Goal: Check status: Check status

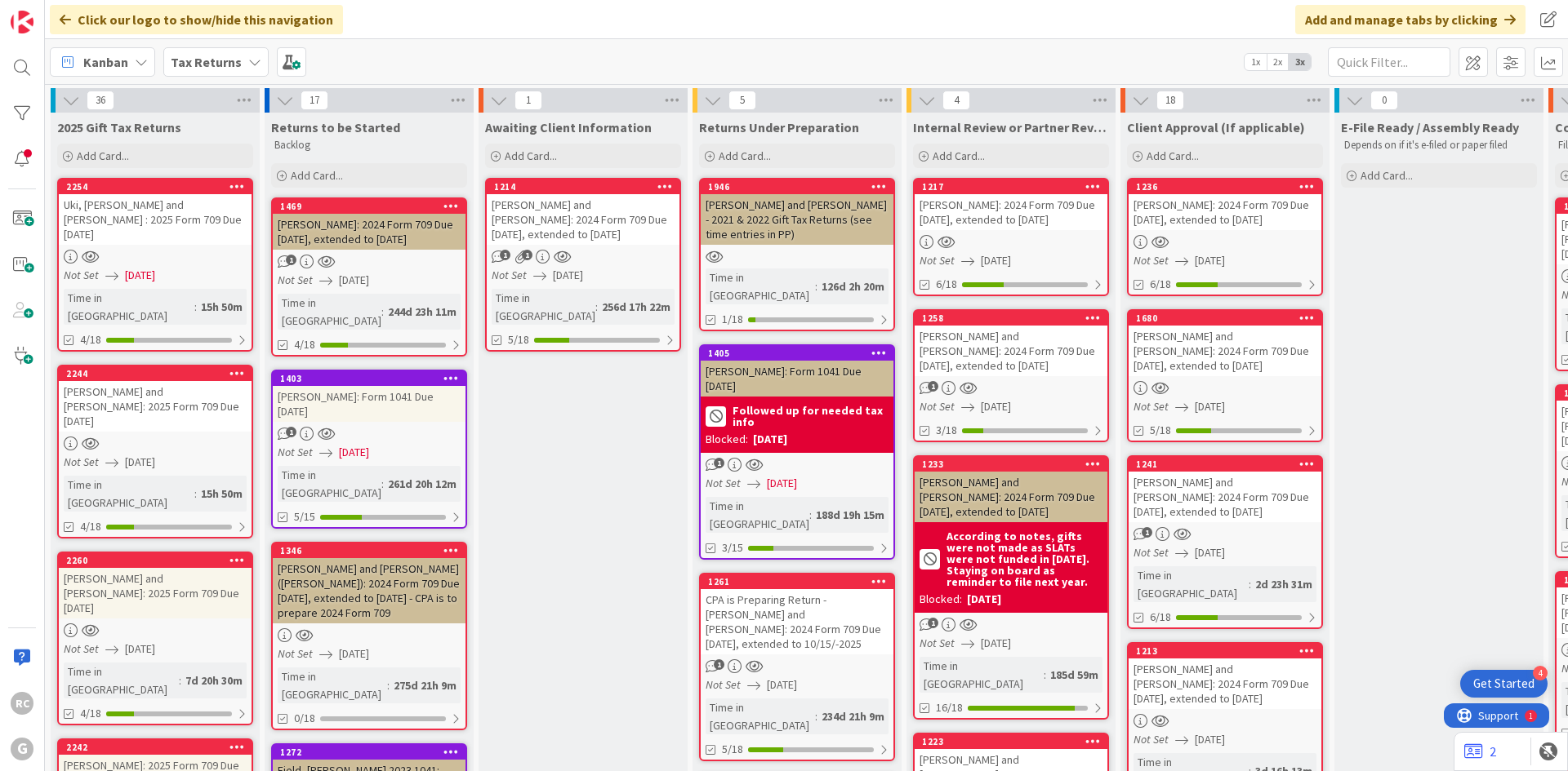
click at [1017, 202] on div "[PERSON_NAME]: 2024 Form 709 Due [DATE], extended to [DATE]" at bounding box center [1010, 212] width 192 height 36
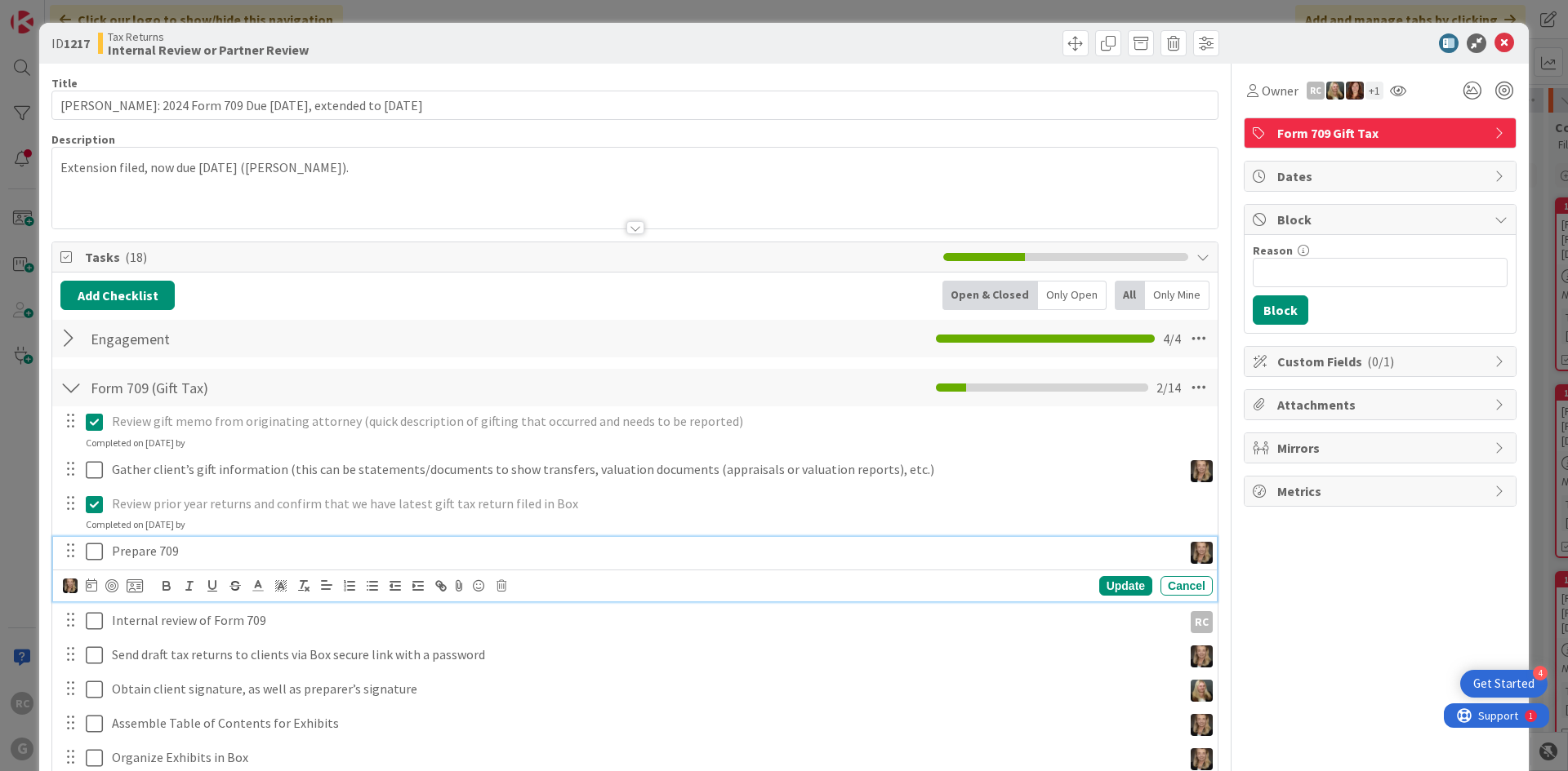
click at [90, 552] on icon at bounding box center [94, 552] width 17 height 20
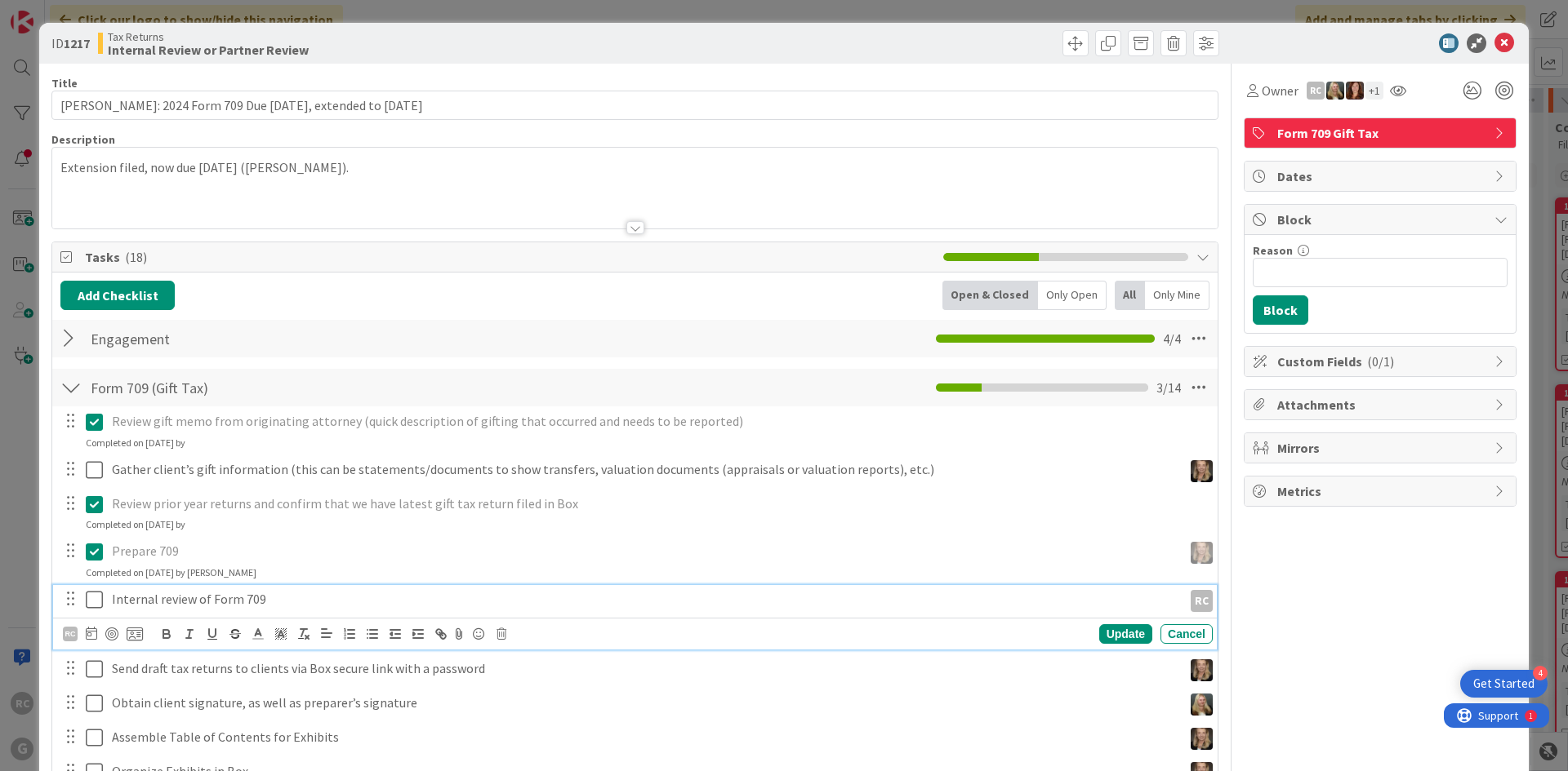
click at [98, 602] on icon at bounding box center [94, 600] width 17 height 20
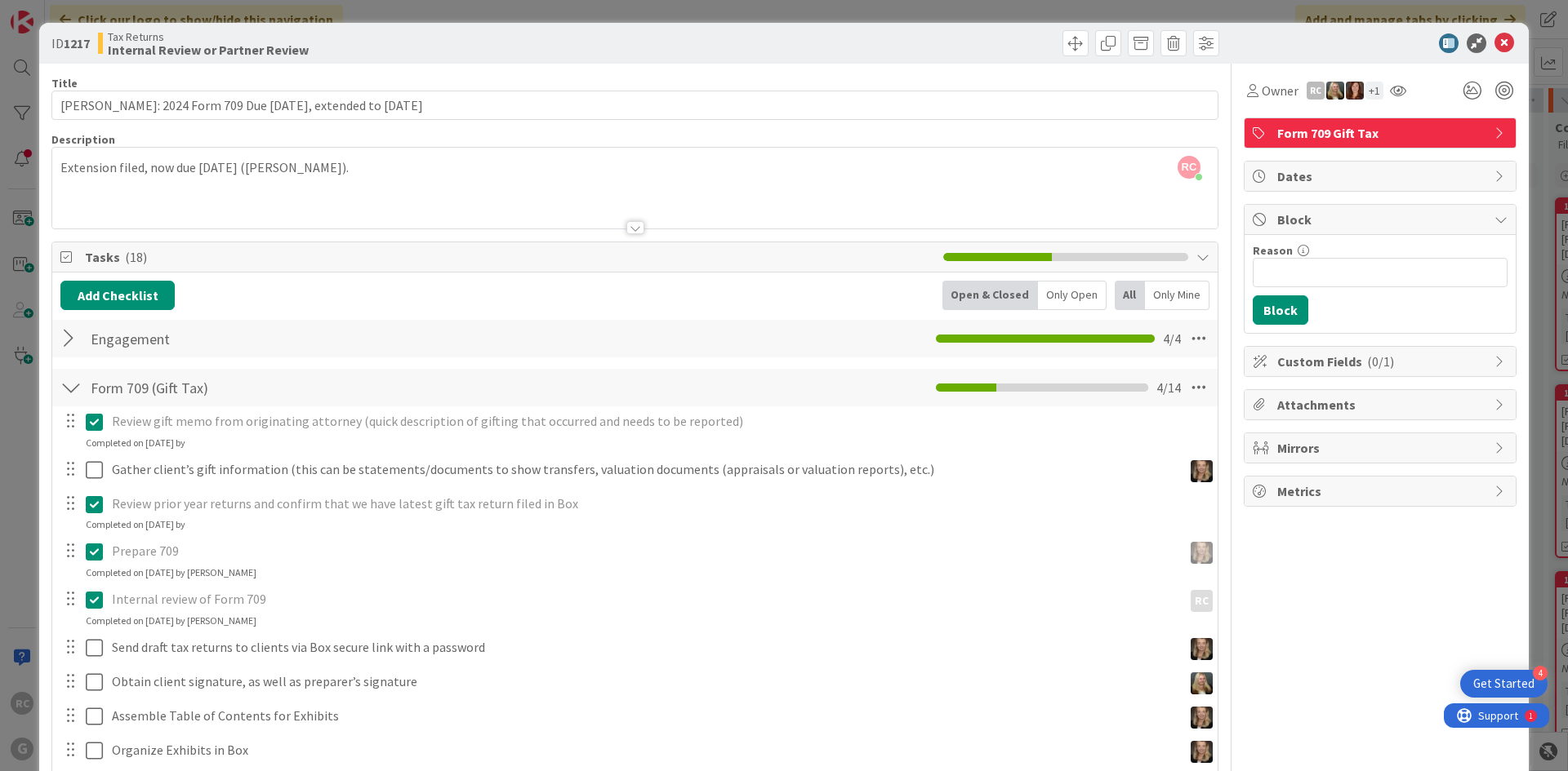
click at [101, 599] on icon at bounding box center [94, 600] width 17 height 20
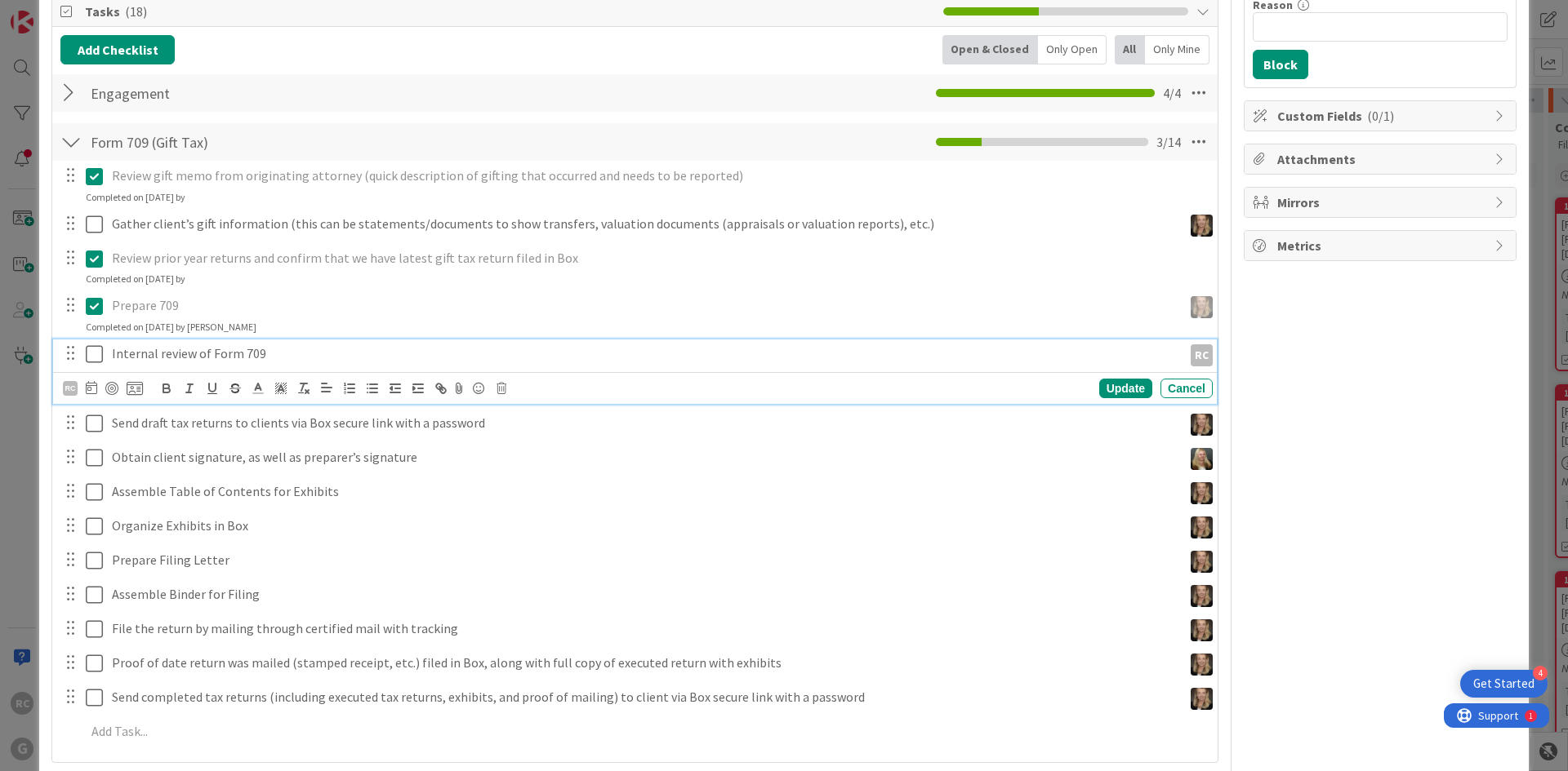
scroll to position [81, 0]
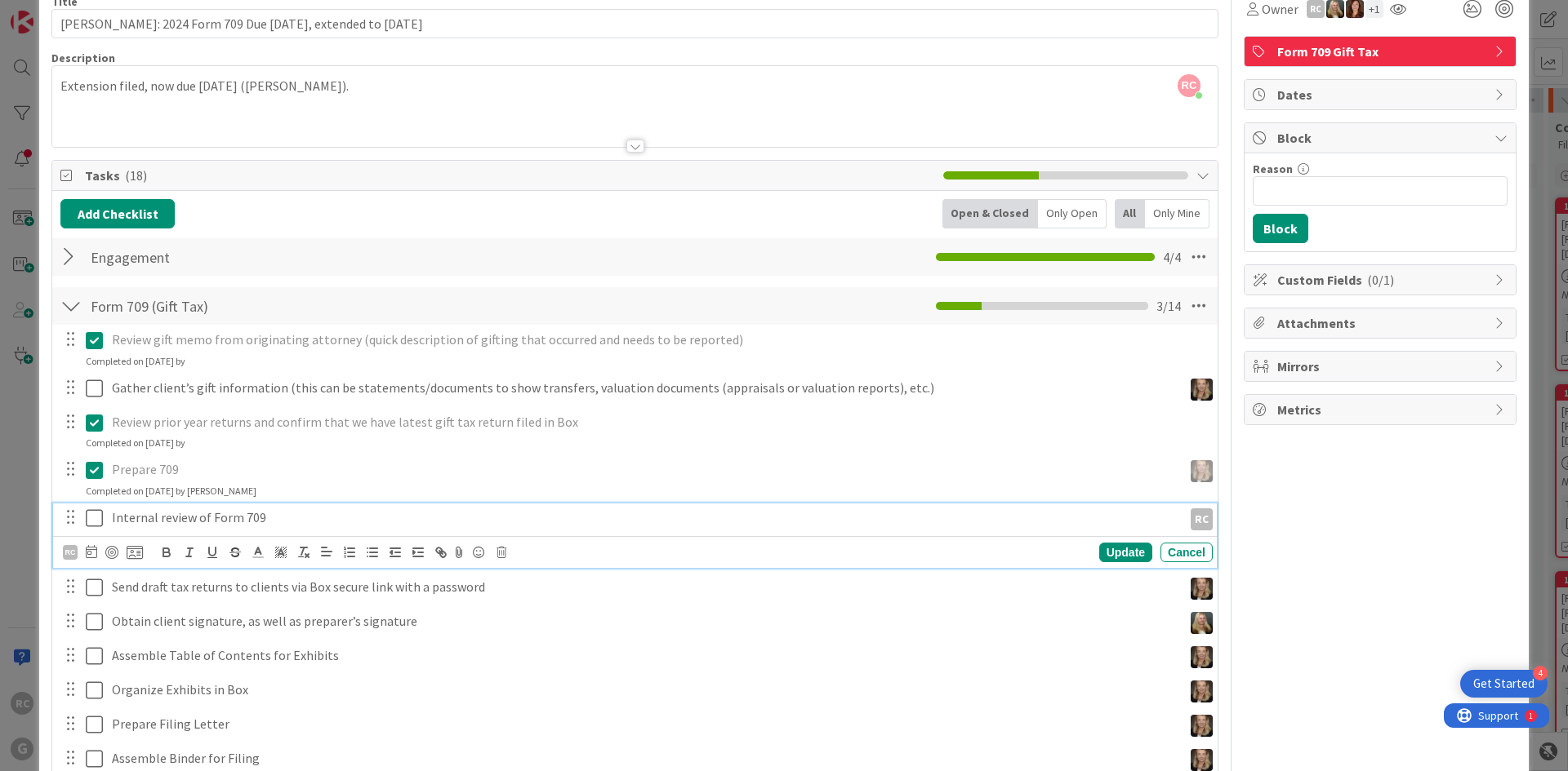
click at [89, 516] on icon at bounding box center [94, 518] width 17 height 20
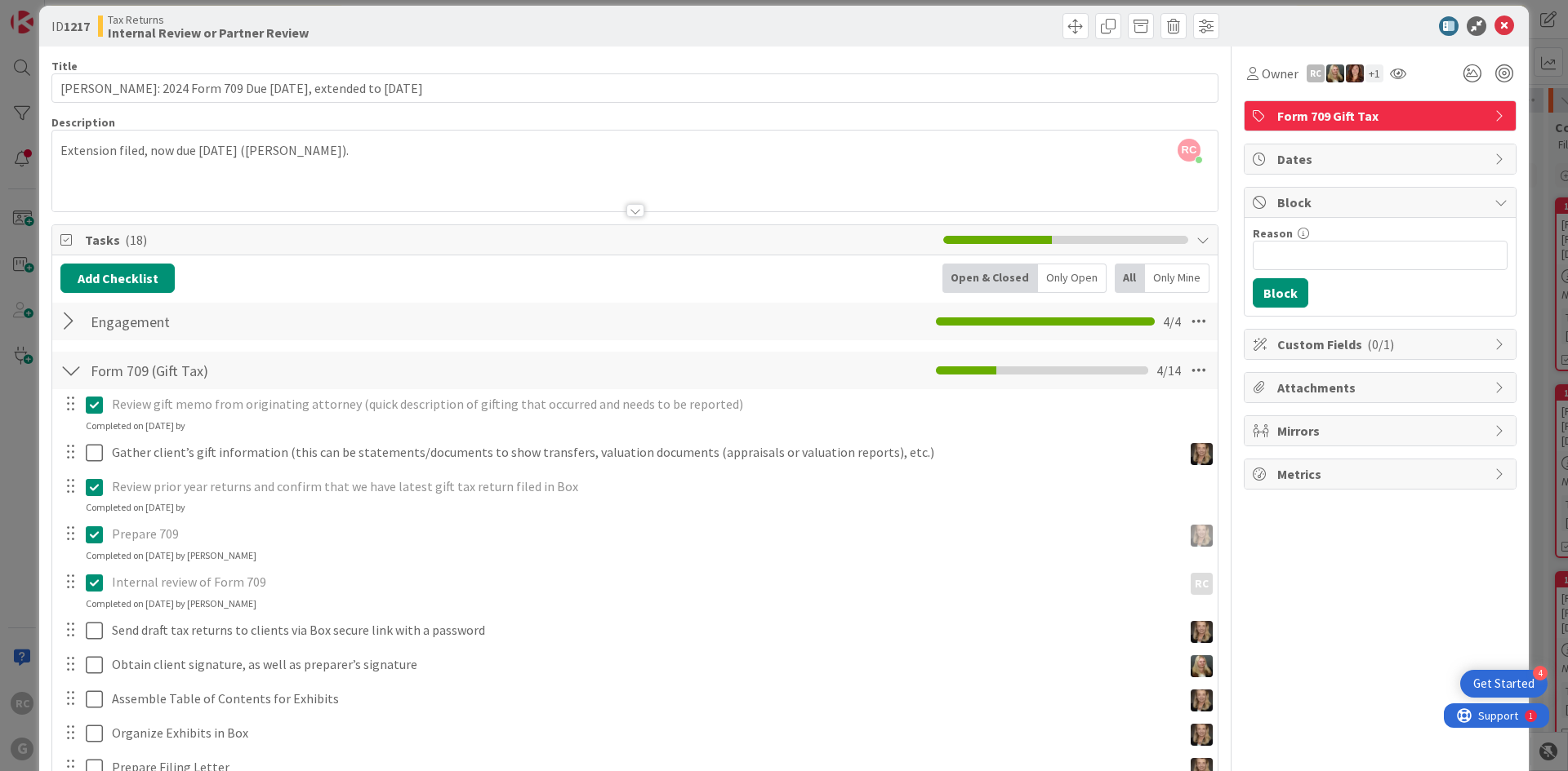
scroll to position [0, 0]
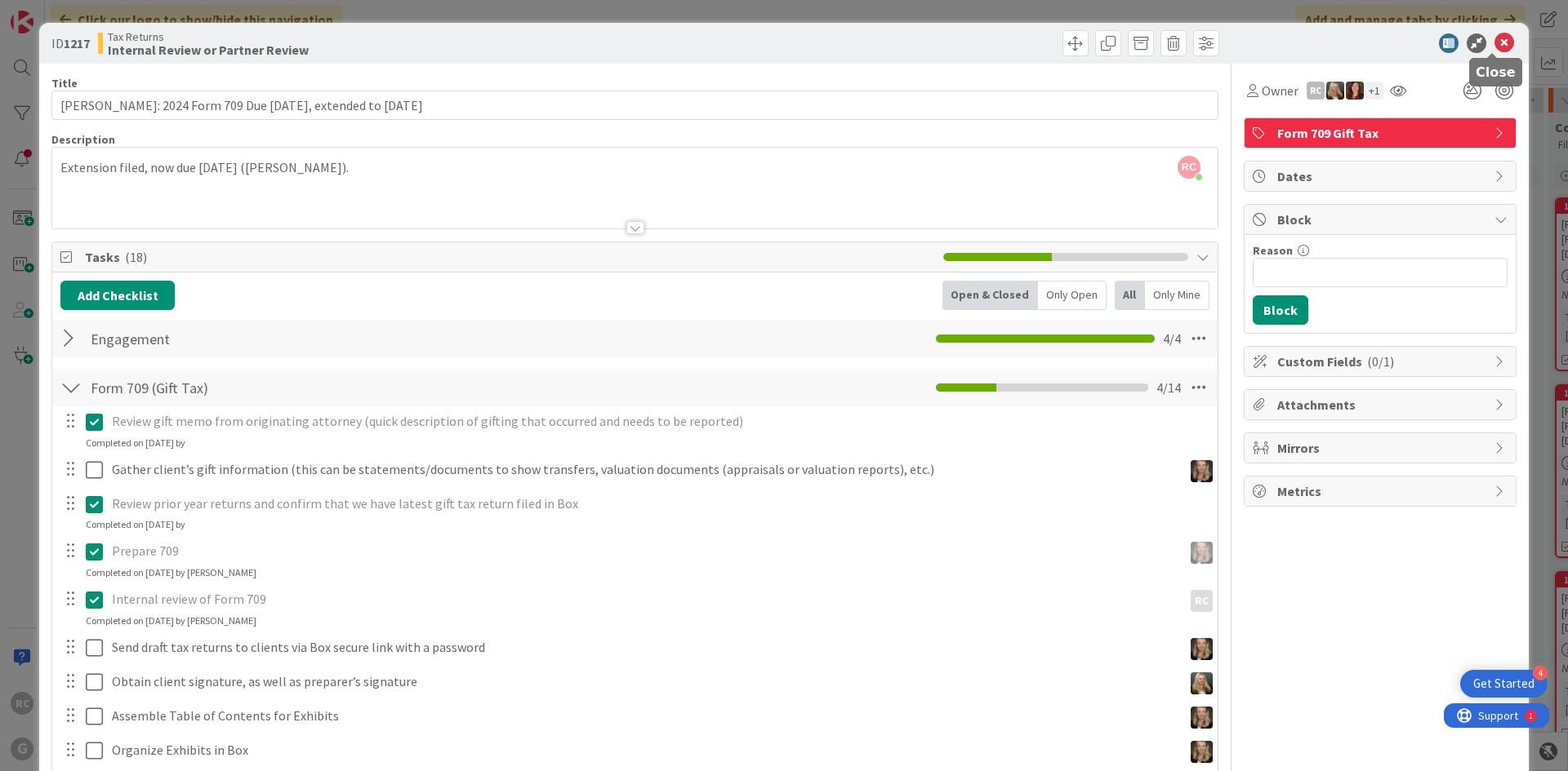
click at [1494, 43] on icon at bounding box center [1504, 43] width 20 height 20
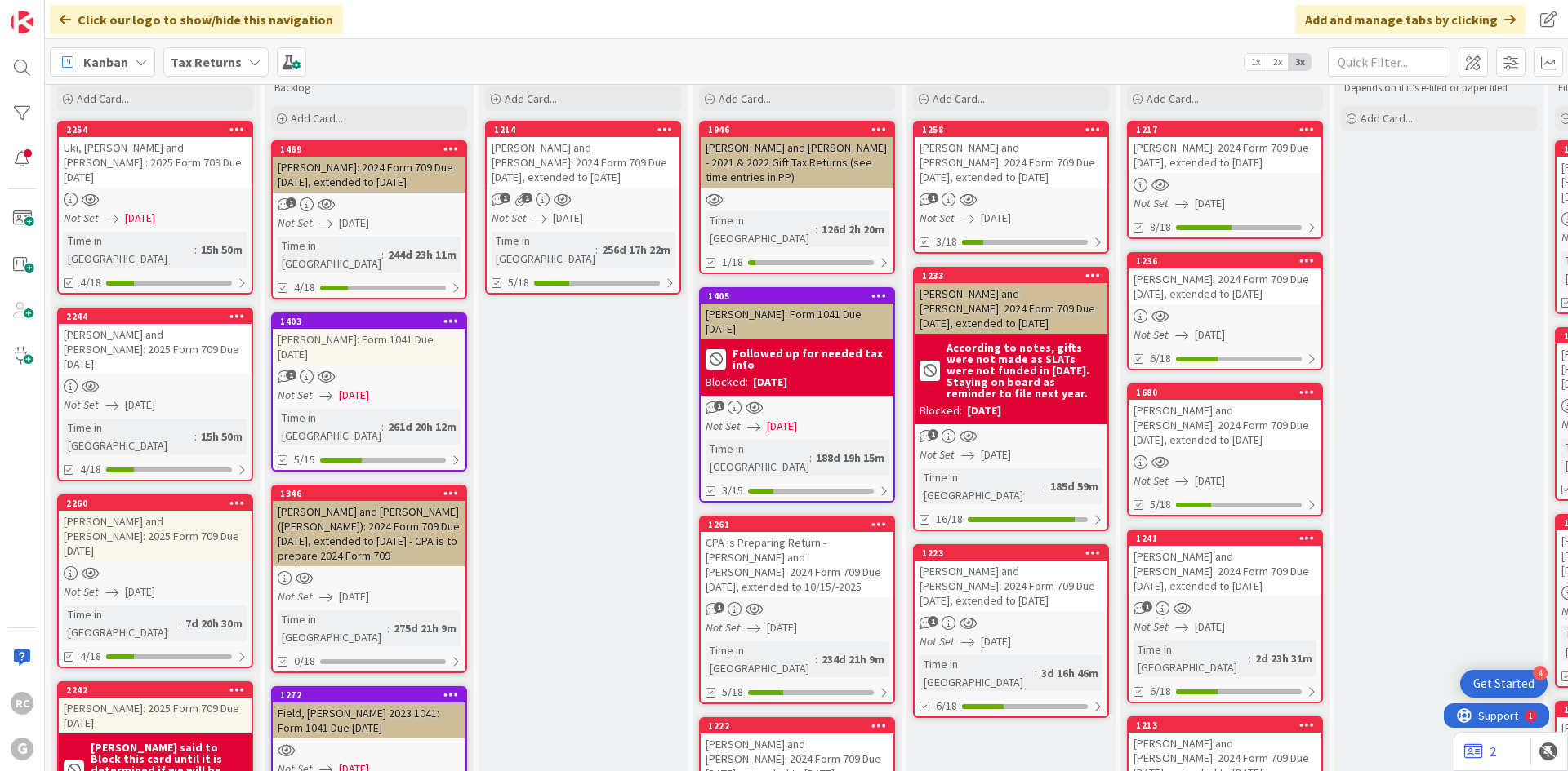
scroll to position [81, 0]
